Goal: Navigation & Orientation: Find specific page/section

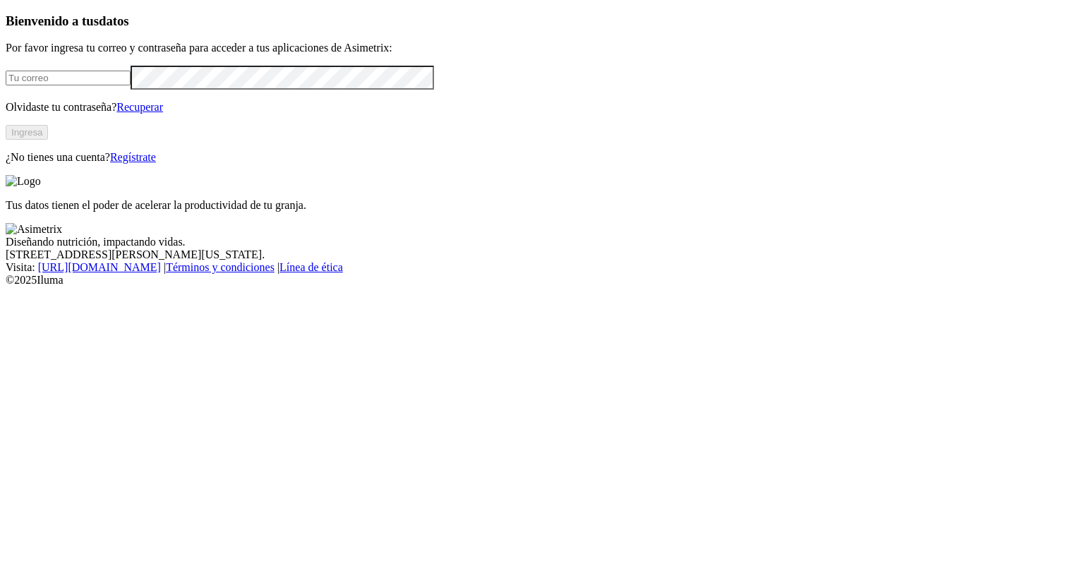
type input "[PERSON_NAME][EMAIL_ADDRESS][PERSON_NAME][DOMAIN_NAME]"
drag, startPoint x: 0, startPoint y: 0, endPoint x: 247, endPoint y: 317, distance: 401.7
click at [48, 140] on button "Ingresa" at bounding box center [27, 132] width 42 height 15
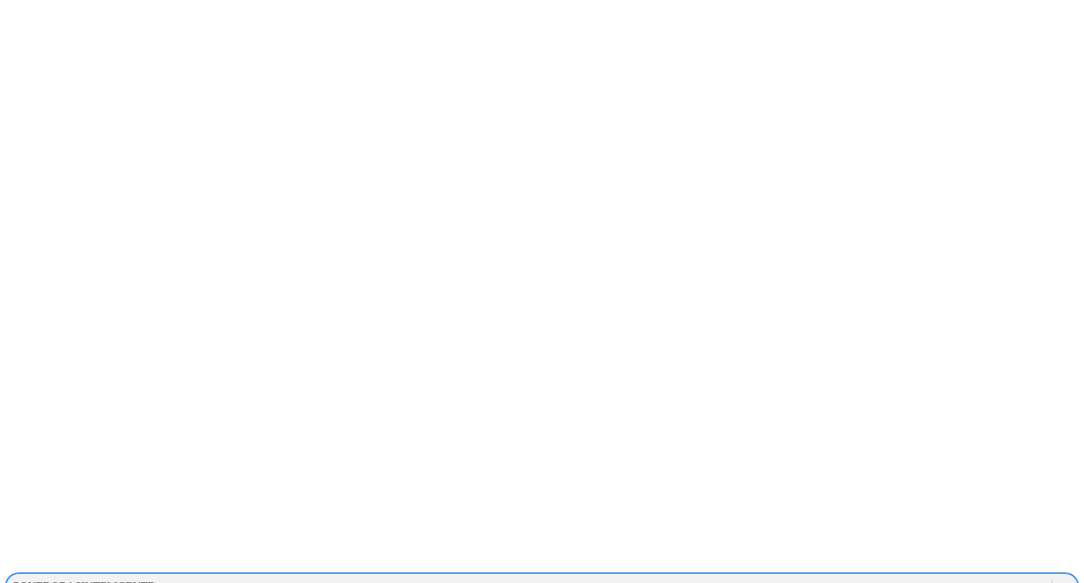
click at [1060, 582] on icon at bounding box center [1064, 586] width 8 height 5
click at [1058, 579] on icon at bounding box center [1065, 586] width 14 height 14
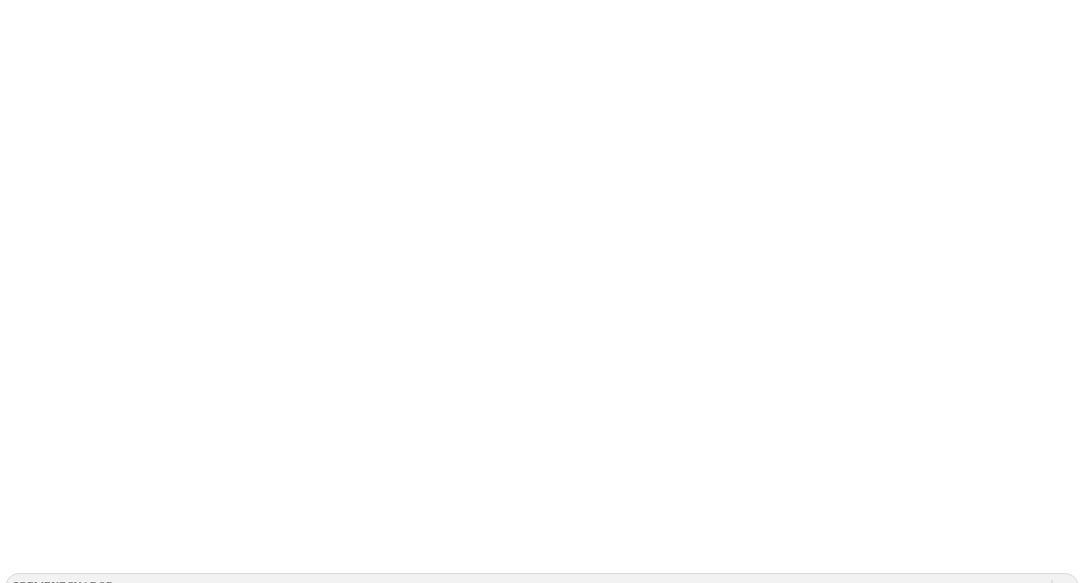
click at [1060, 582] on icon at bounding box center [1064, 586] width 8 height 5
